Goal: Task Accomplishment & Management: Use online tool/utility

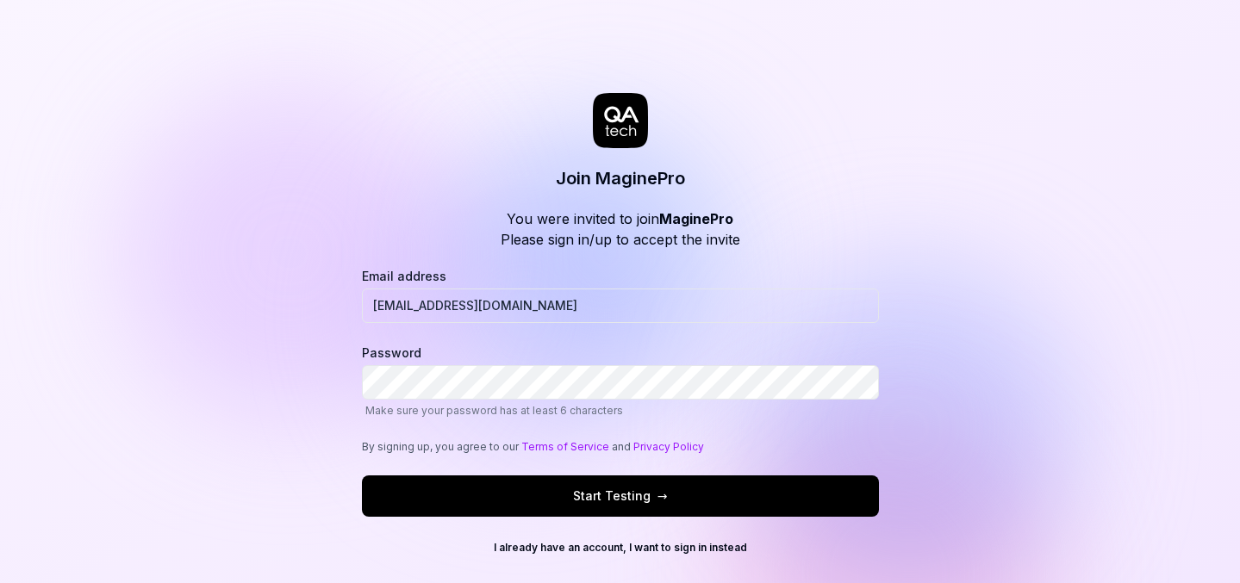
click at [241, 276] on div "Join MaginePro You were invited to join MaginePro Please sign in/up to accept t…" at bounding box center [620, 291] width 1240 height 583
click at [362, 476] on button "Start Testing →" at bounding box center [620, 496] width 517 height 41
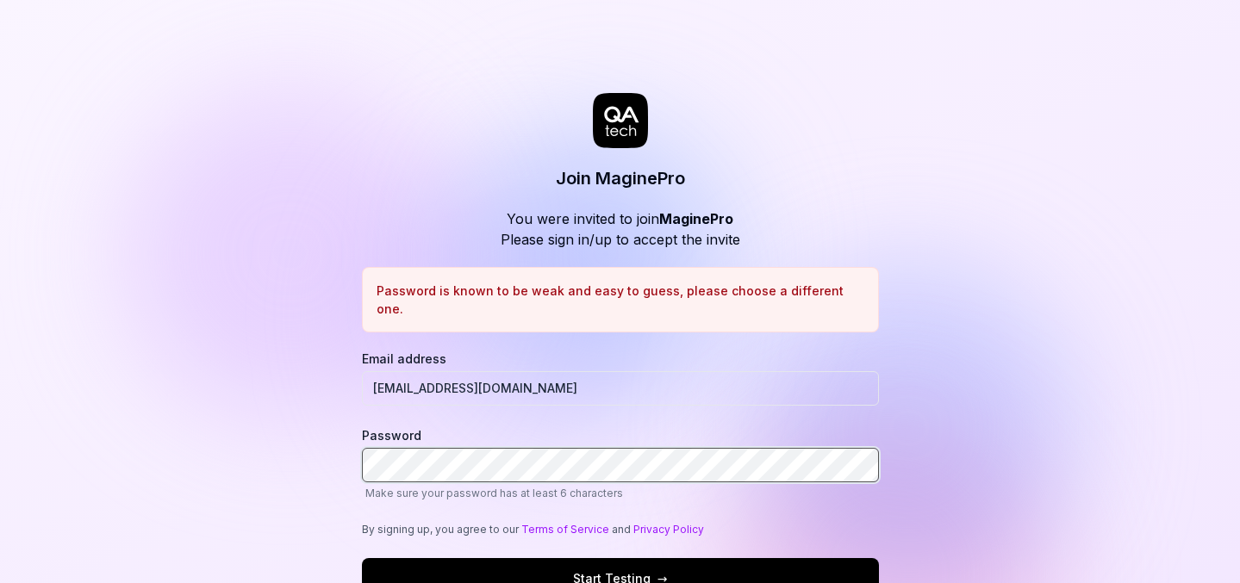
click at [362, 558] on button "Start Testing →" at bounding box center [620, 578] width 517 height 41
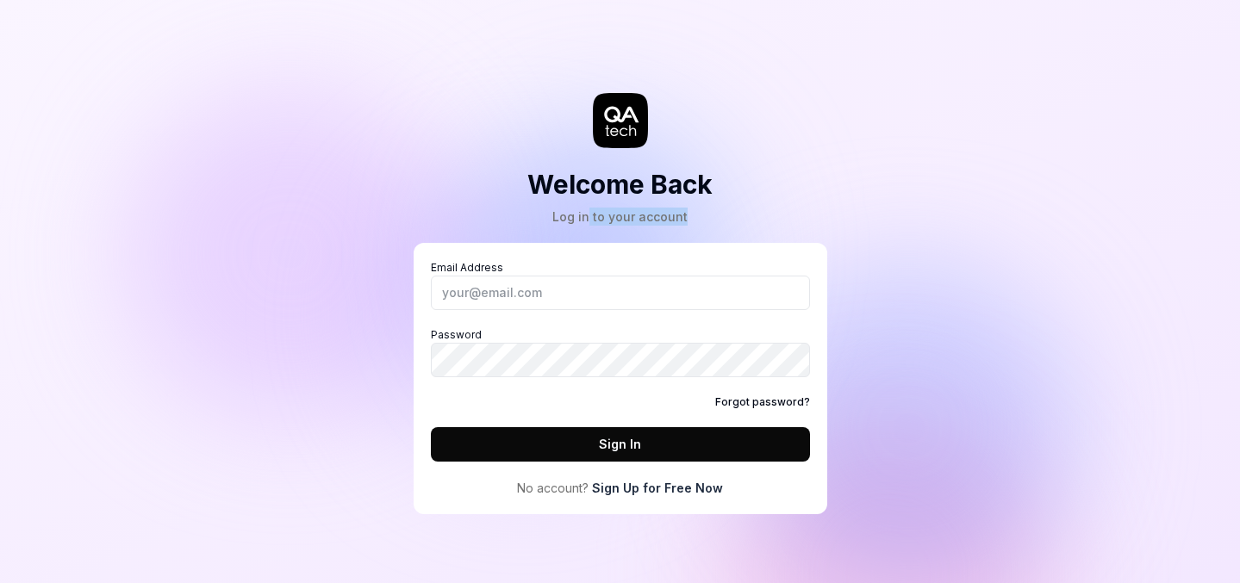
drag, startPoint x: 592, startPoint y: 221, endPoint x: 726, endPoint y: 218, distance: 134.4
click at [727, 220] on div "Welcome Back Log in to your account Email Address Password Forgot password? Sig…" at bounding box center [620, 274] width 517 height 480
click at [726, 218] on div "Welcome Back Log in to your account Email Address Password Forgot password? Sig…" at bounding box center [620, 274] width 517 height 480
click at [575, 298] on input "Email Address" at bounding box center [620, 293] width 379 height 34
type input "saima.iftikhar@magine.com"
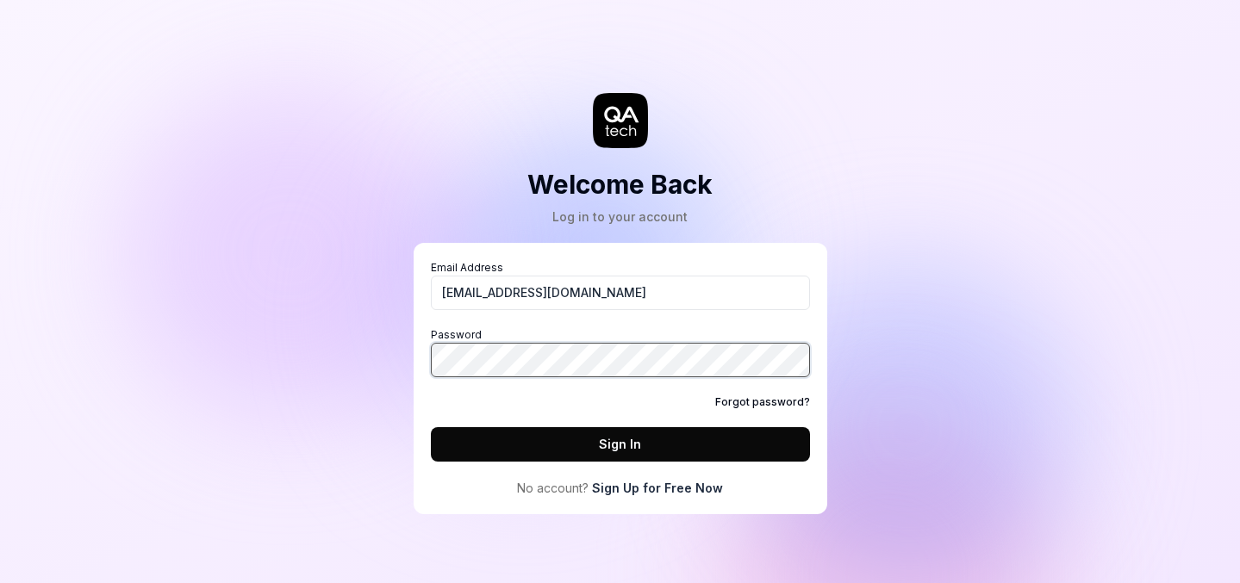
click at [431, 427] on button "Sign In" at bounding box center [620, 444] width 379 height 34
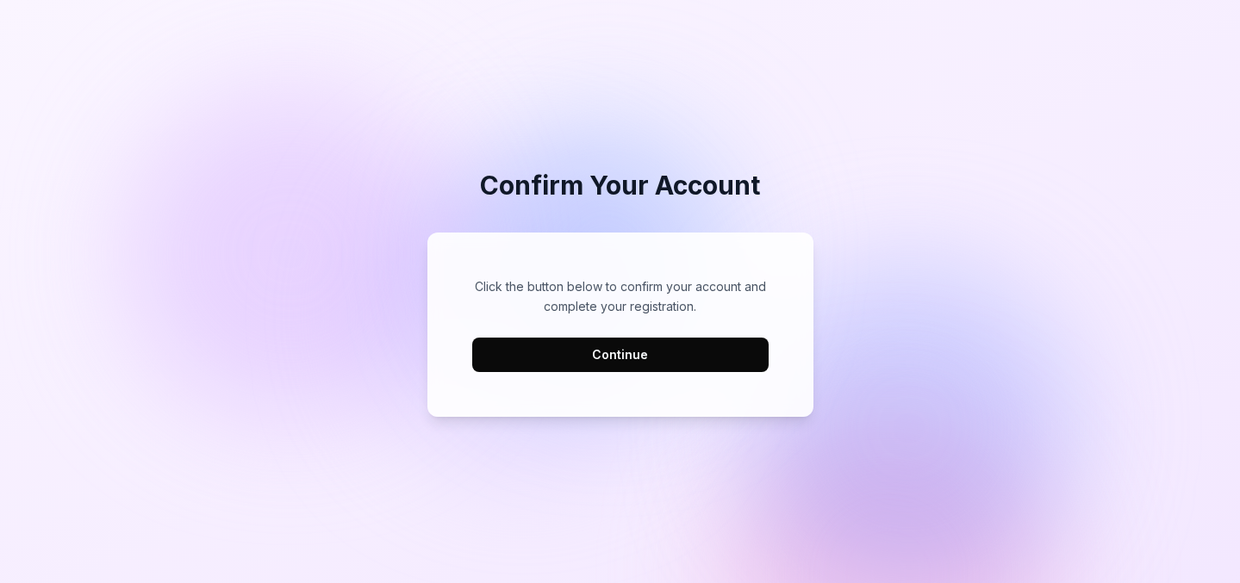
click at [634, 353] on button "Continue" at bounding box center [620, 355] width 296 height 34
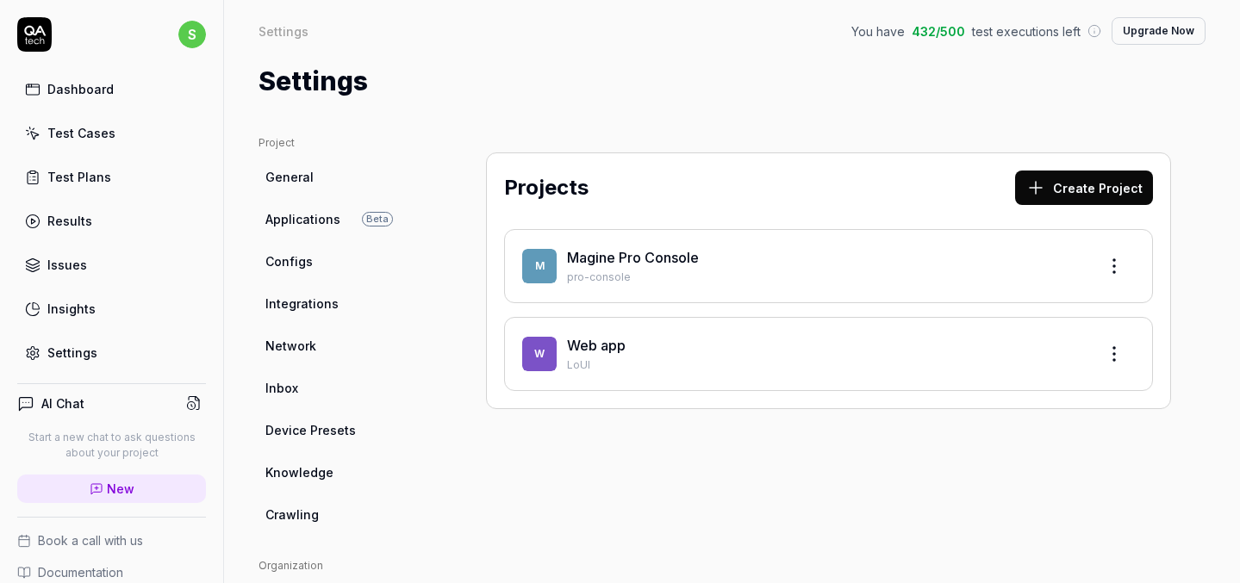
drag, startPoint x: 970, startPoint y: 33, endPoint x: 1065, endPoint y: 33, distance: 94.8
click at [1065, 33] on span "test executions left" at bounding box center [1026, 31] width 109 height 18
click at [925, 95] on div "Settings" at bounding box center [731, 81] width 947 height 39
click at [676, 259] on link "Magine Pro Console" at bounding box center [633, 257] width 132 height 17
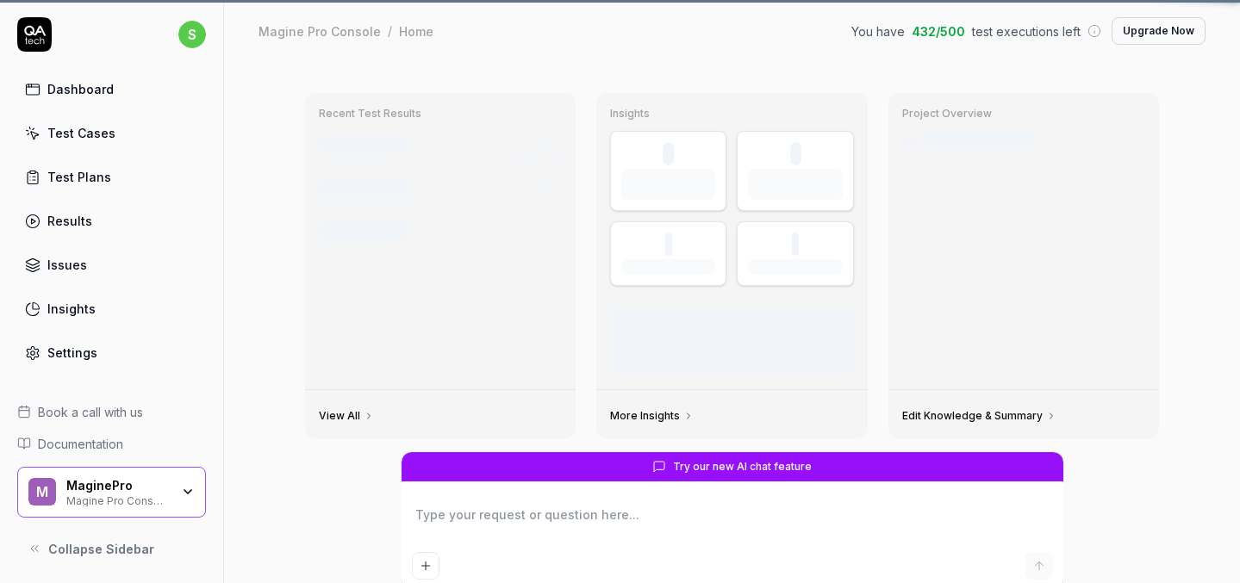
click at [1105, 265] on div "Project Overview Last crawled [DATE]" at bounding box center [1023, 241] width 271 height 296
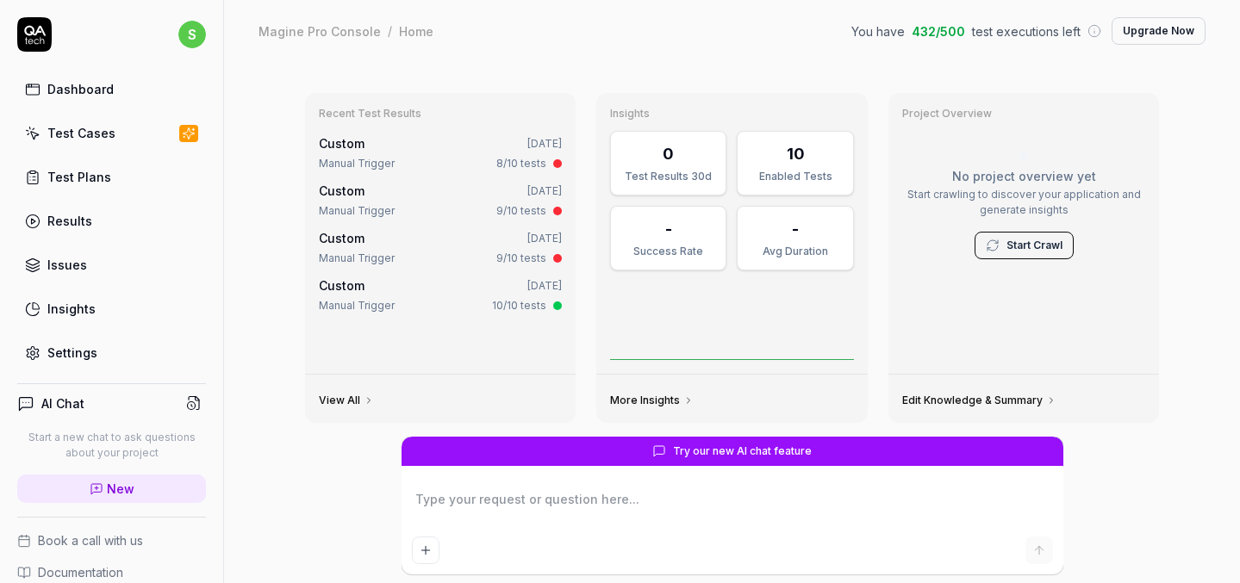
click at [501, 305] on div "10/10 tests" at bounding box center [519, 306] width 54 height 16
type textarea "*"
